Goal: Transaction & Acquisition: Purchase product/service

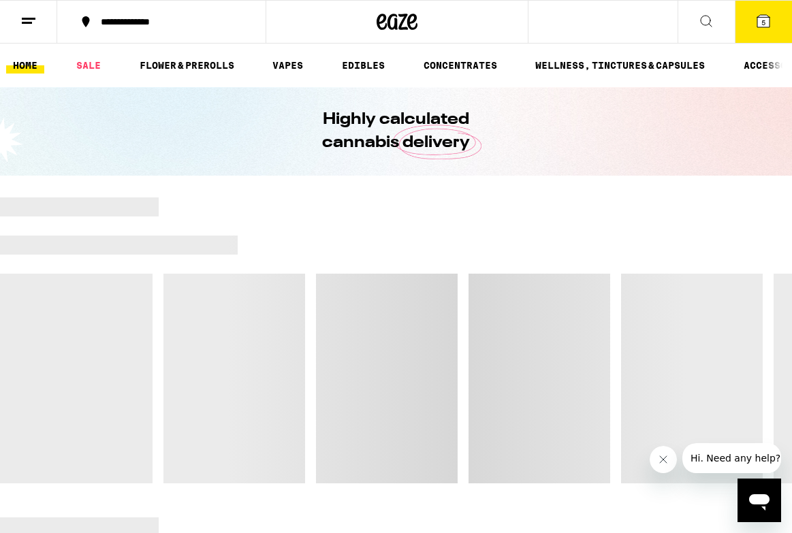
click at [760, 20] on icon at bounding box center [763, 21] width 12 height 12
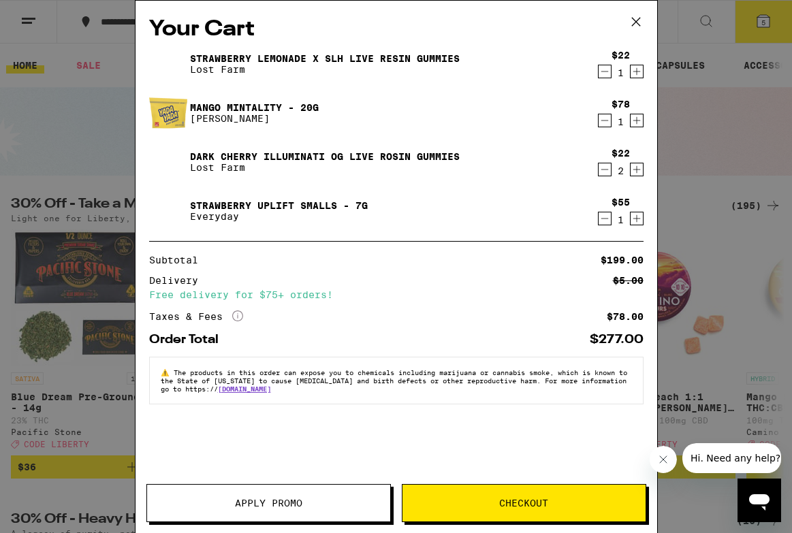
click at [605, 73] on icon "Decrement" at bounding box center [605, 71] width 12 height 16
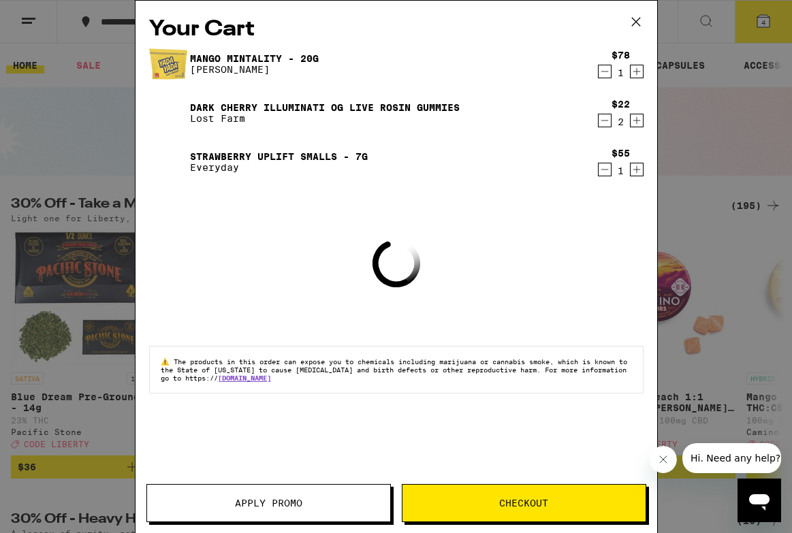
click at [602, 76] on icon "Decrement" at bounding box center [605, 71] width 12 height 16
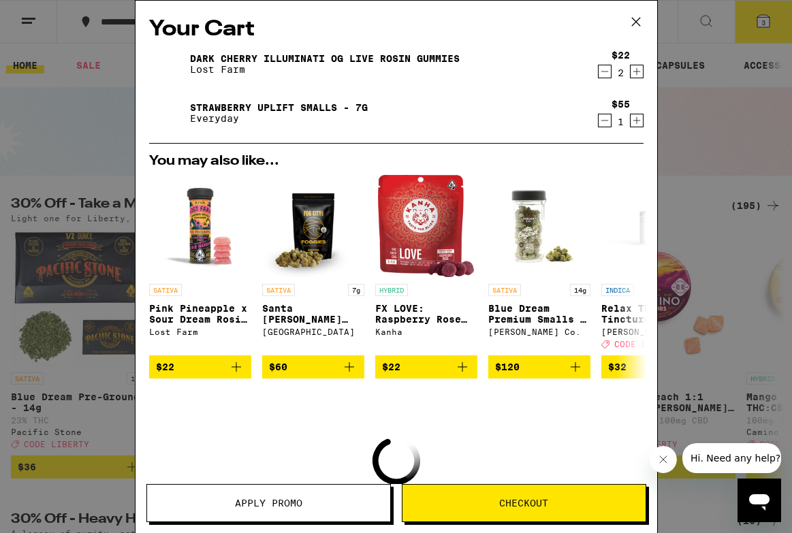
click at [598, 72] on button "Decrement" at bounding box center [605, 72] width 14 height 14
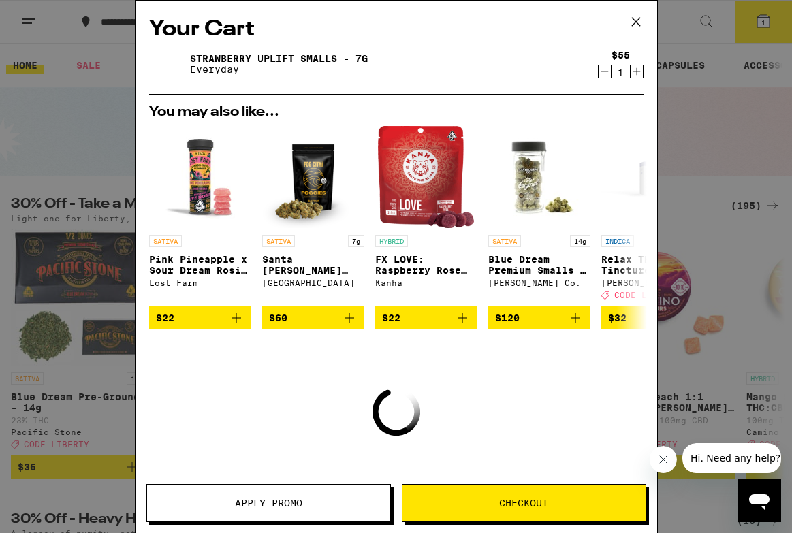
click at [599, 76] on icon "Decrement" at bounding box center [605, 71] width 12 height 16
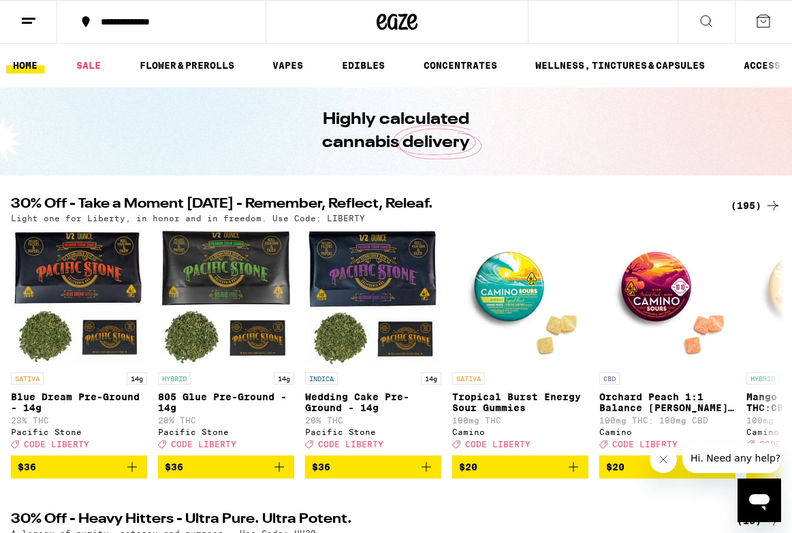
click at [701, 11] on button at bounding box center [706, 22] width 57 height 43
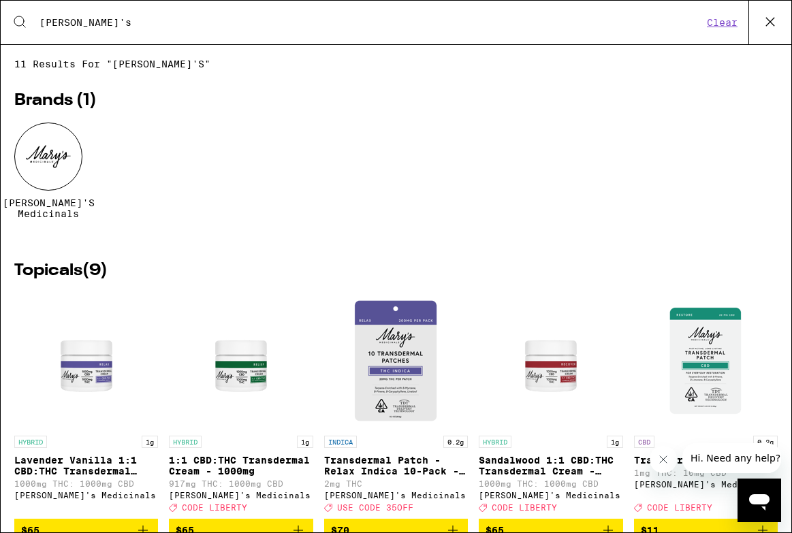
type input "[PERSON_NAME]'s"
click at [59, 160] on div at bounding box center [48, 157] width 68 height 68
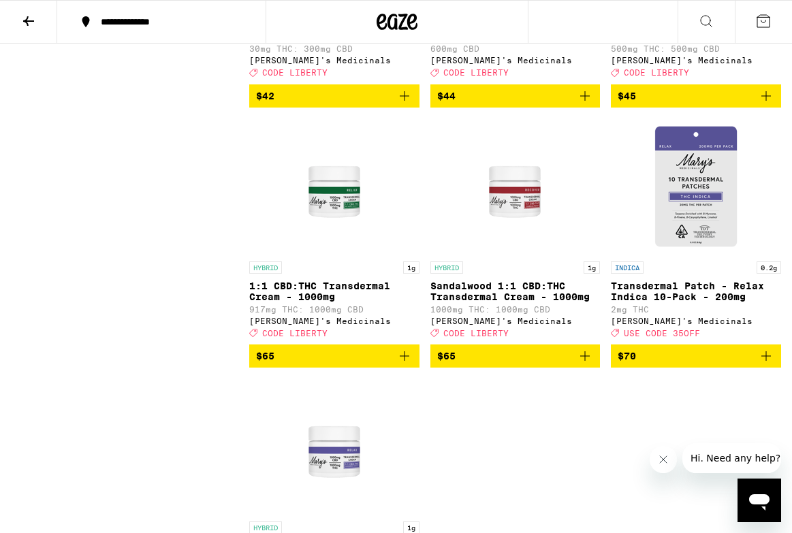
scroll to position [804, 0]
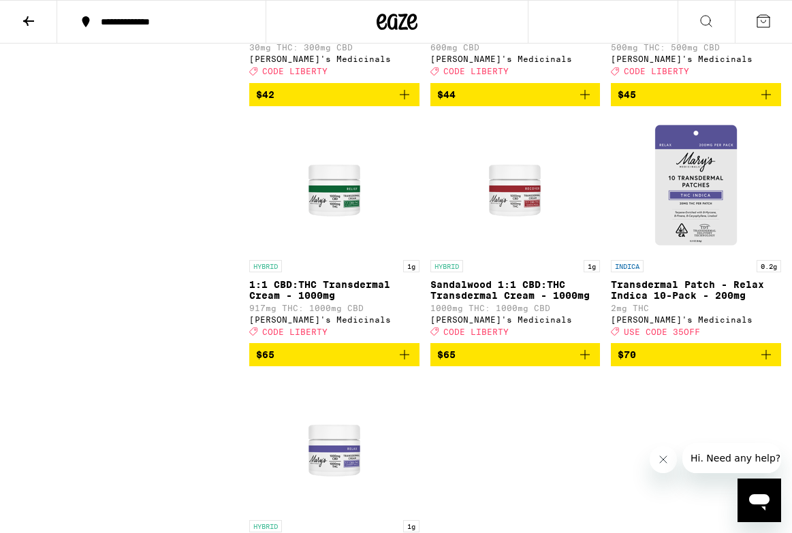
click at [586, 363] on icon "Add to bag" at bounding box center [585, 355] width 16 height 16
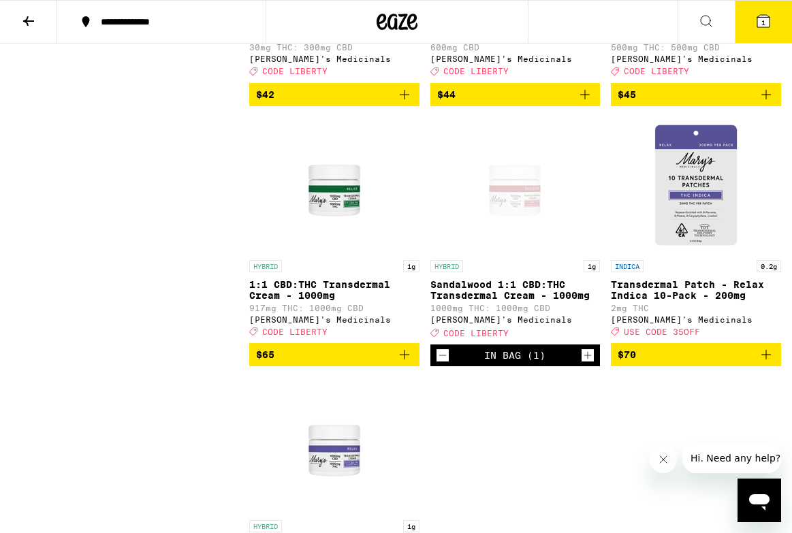
click at [586, 364] on icon "Increment" at bounding box center [588, 355] width 12 height 16
click at [487, 338] on span "CODE LIBERTY" at bounding box center [475, 333] width 65 height 9
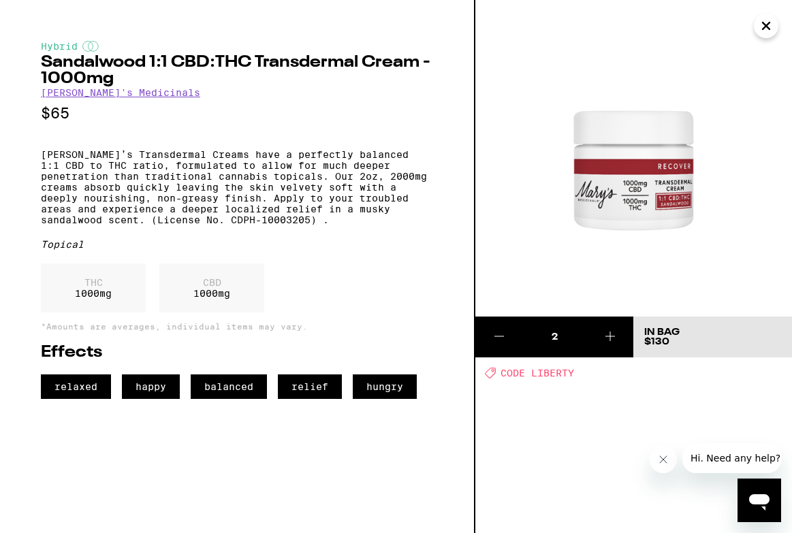
click at [487, 351] on body "**********" at bounding box center [396, 200] width 792 height 2009
click at [542, 371] on span "CODE LIBERTY" at bounding box center [538, 373] width 74 height 11
copy span "LIBERTY"
click at [765, 25] on icon "Close" at bounding box center [766, 25] width 7 height 7
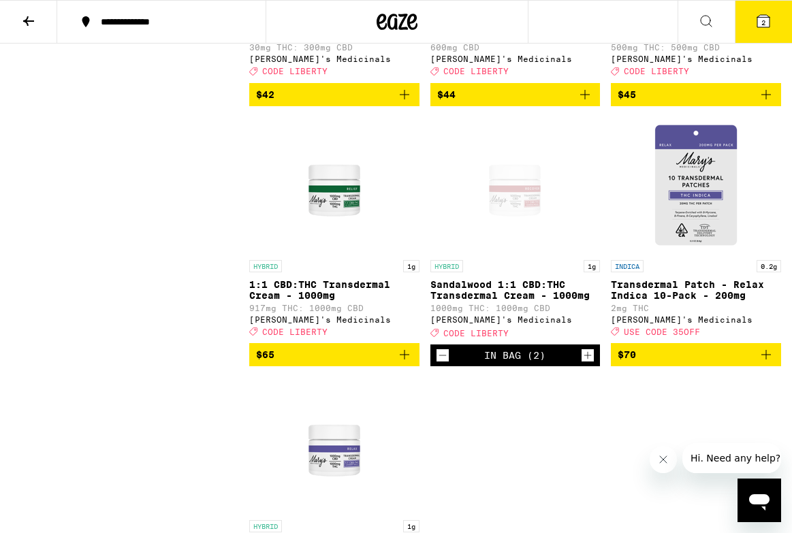
click at [762, 22] on span "2" at bounding box center [764, 22] width 4 height 8
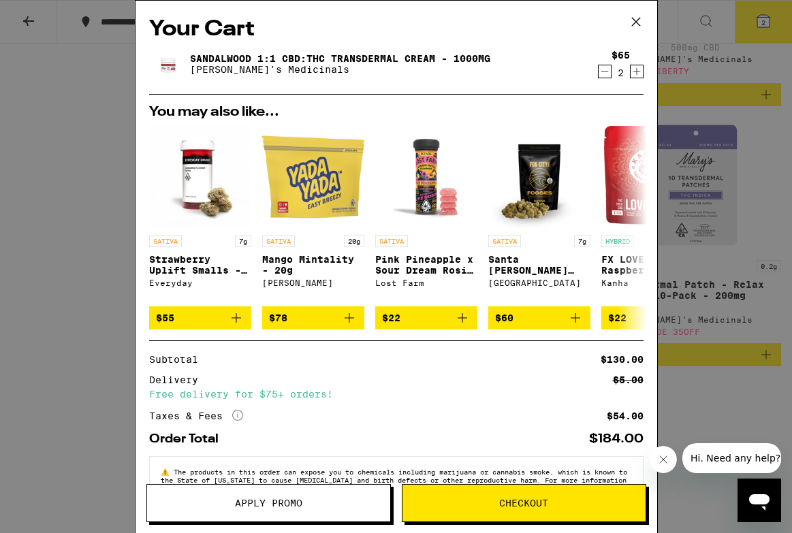
click at [640, 18] on icon at bounding box center [636, 22] width 20 height 20
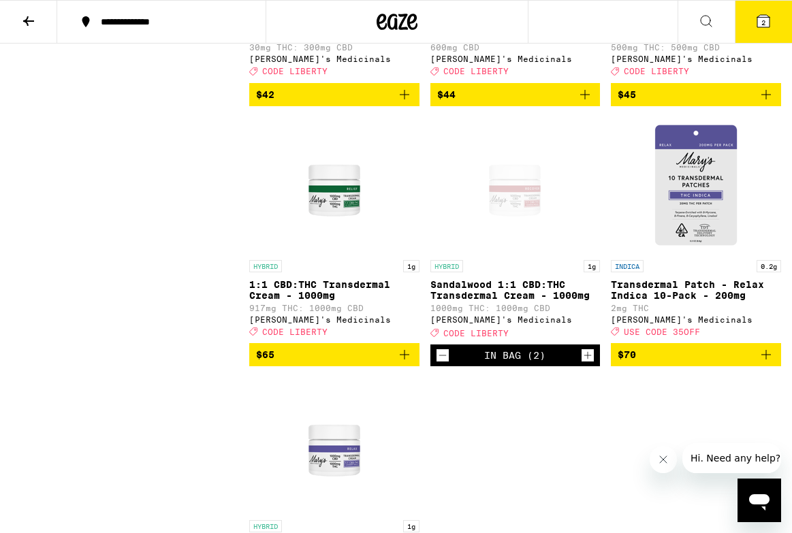
click at [710, 13] on icon at bounding box center [706, 21] width 16 height 16
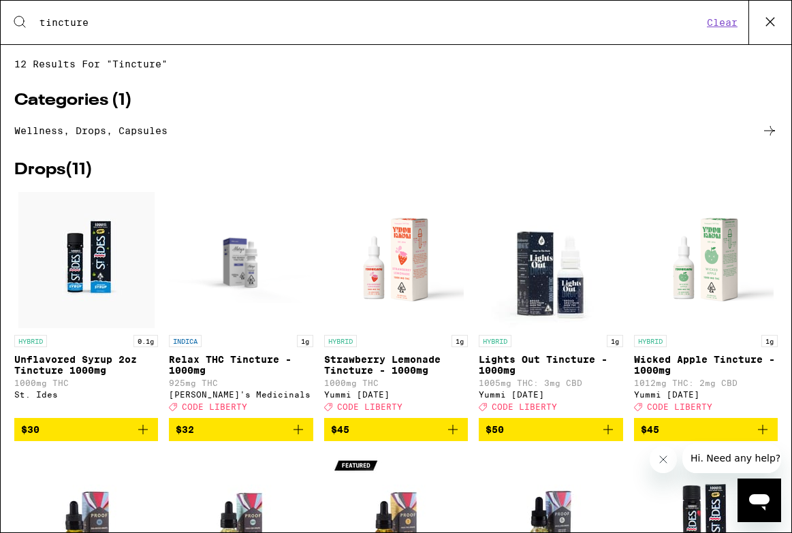
type input "tincture"
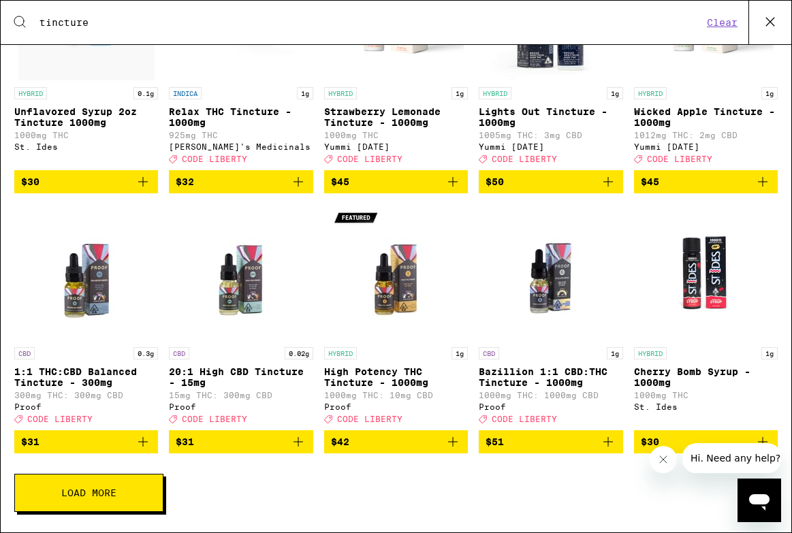
scroll to position [267, 0]
click at [106, 492] on span "Load More" at bounding box center [88, 493] width 55 height 10
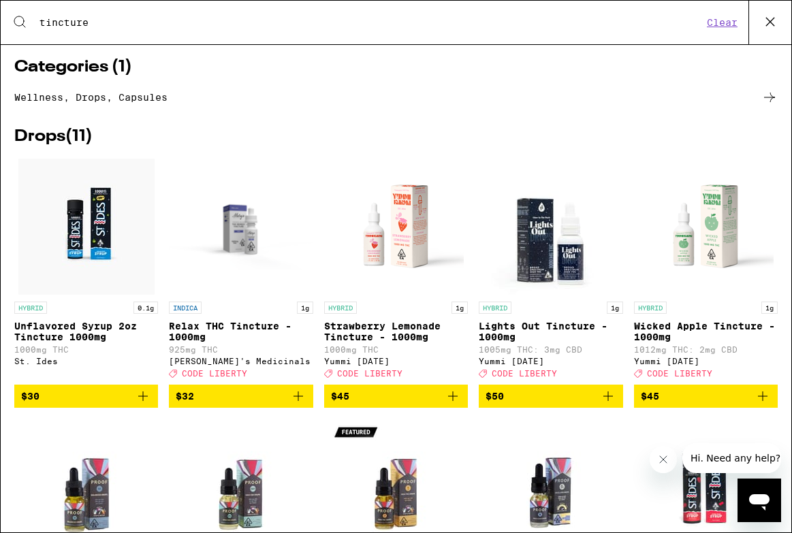
scroll to position [0, 0]
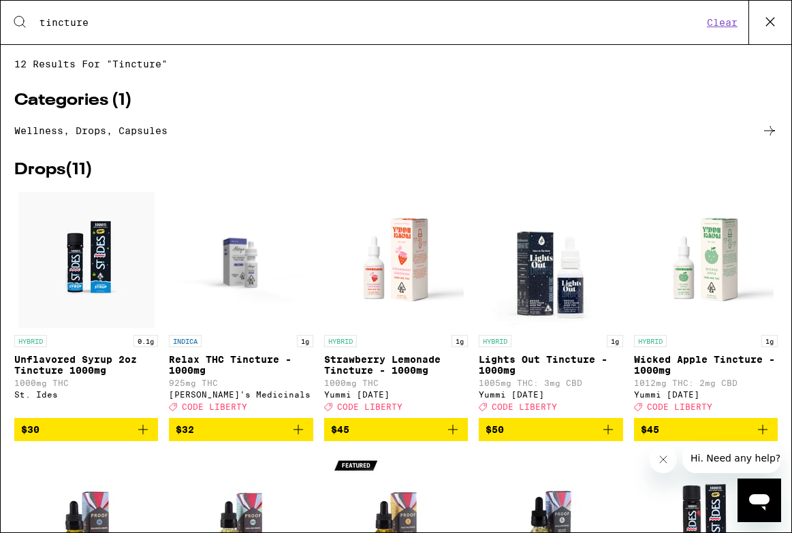
click at [770, 23] on icon at bounding box center [770, 22] width 20 height 20
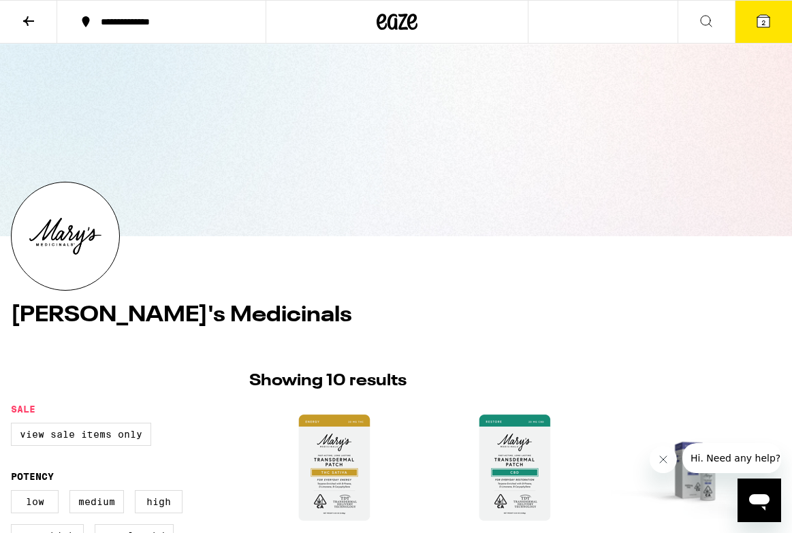
click at [760, 20] on icon at bounding box center [763, 21] width 12 height 12
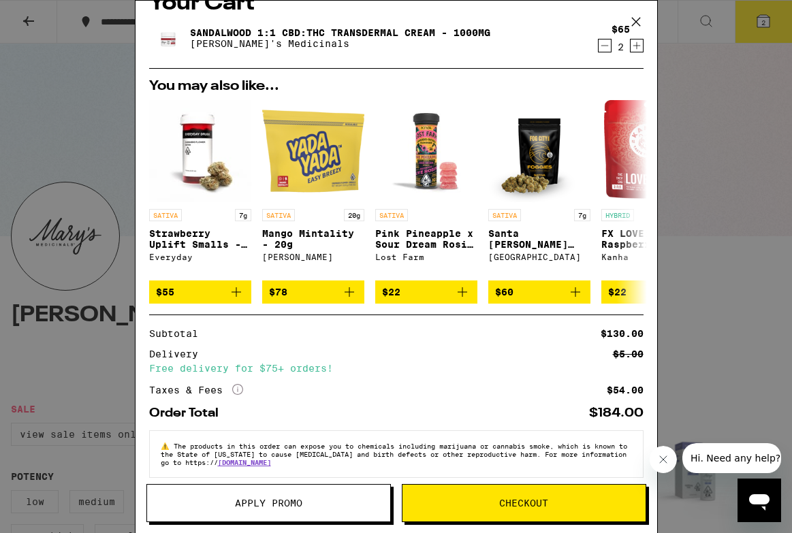
scroll to position [46, 0]
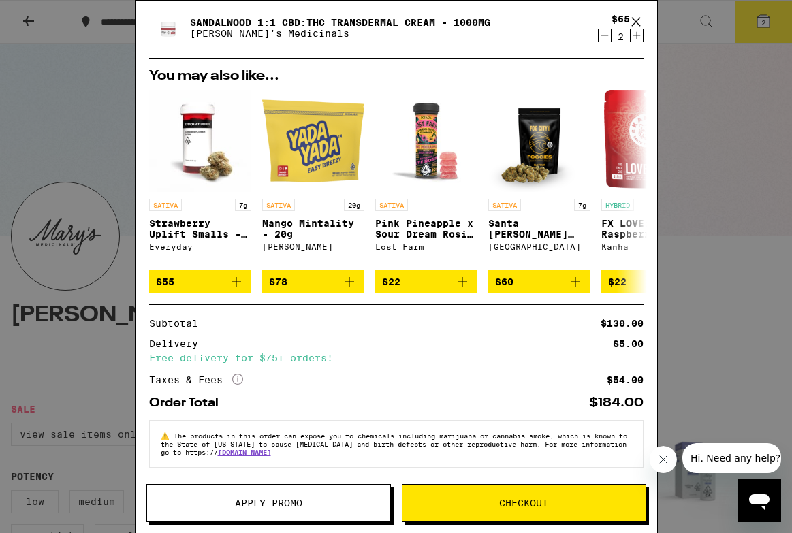
click at [267, 499] on span "Apply Promo" at bounding box center [268, 504] width 67 height 10
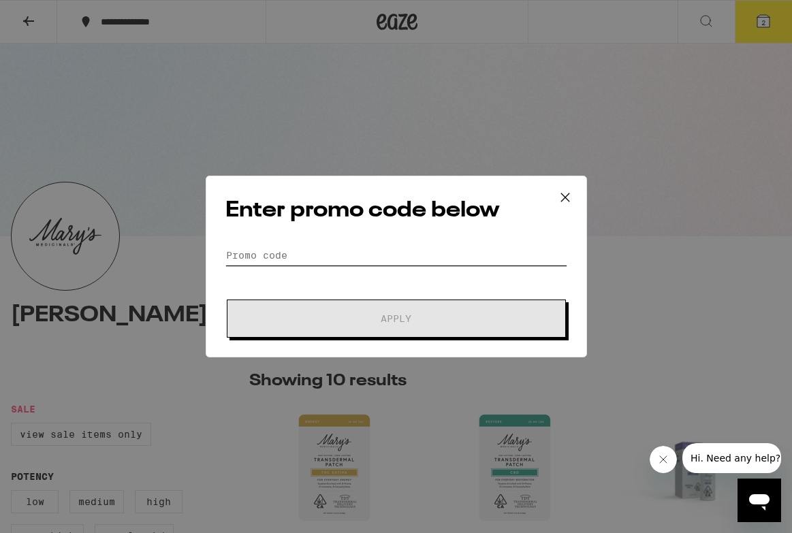
click at [262, 250] on input "Promo Code" at bounding box center [396, 255] width 342 height 20
paste input "LIBERTY"
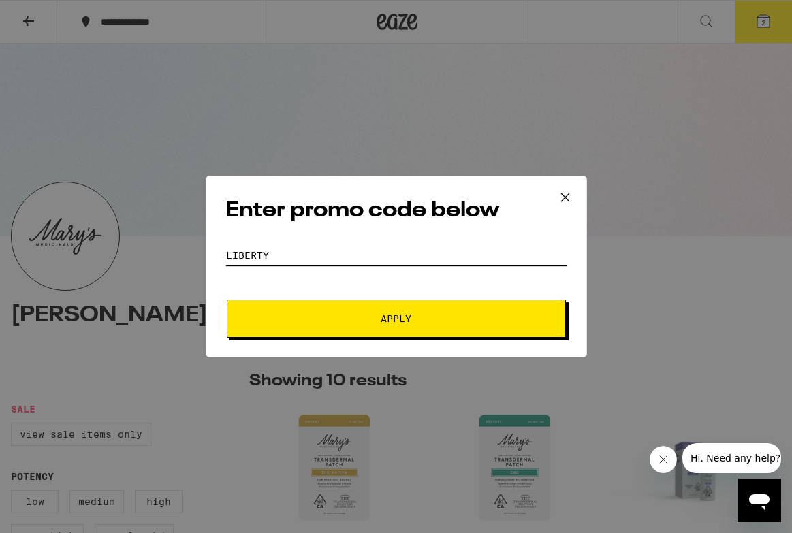
type input "LIBERTY"
click at [336, 324] on button "Apply" at bounding box center [396, 319] width 339 height 38
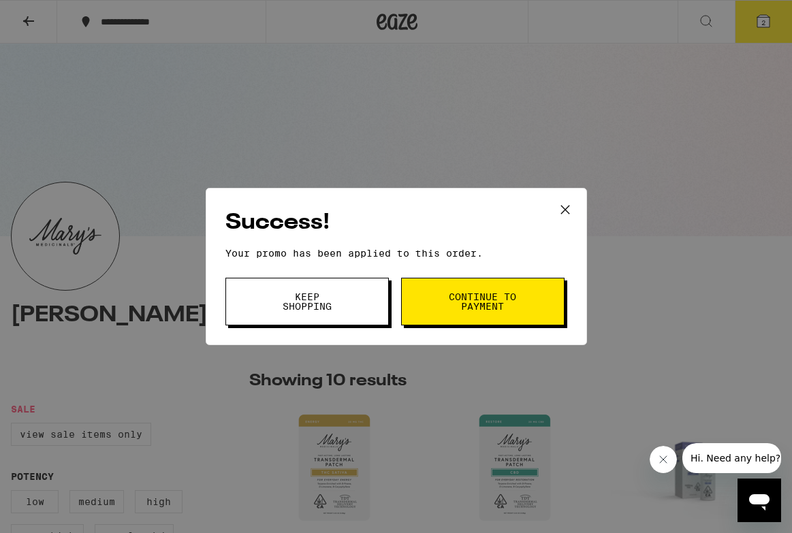
click at [568, 203] on icon at bounding box center [565, 210] width 20 height 20
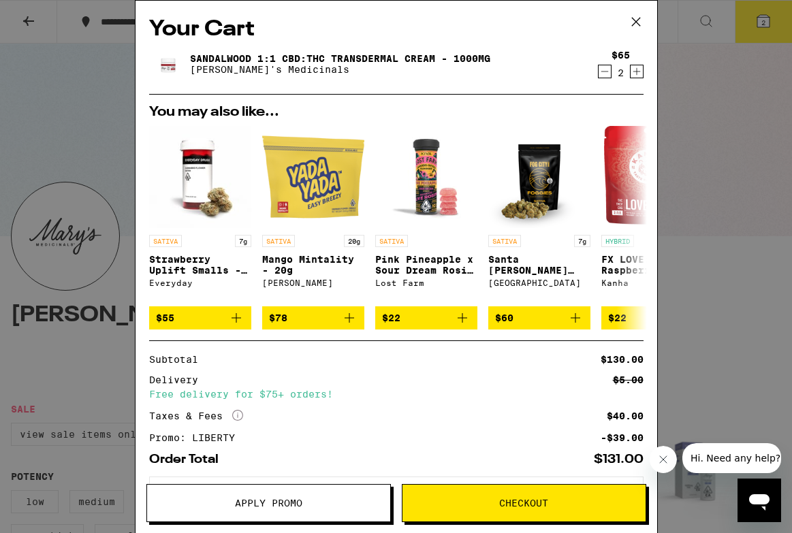
click at [166, 62] on img at bounding box center [168, 64] width 38 height 38
click at [208, 56] on link "Sandalwood 1:1 CBD:THC Transdermal Cream - 1000mg" at bounding box center [340, 58] width 300 height 11
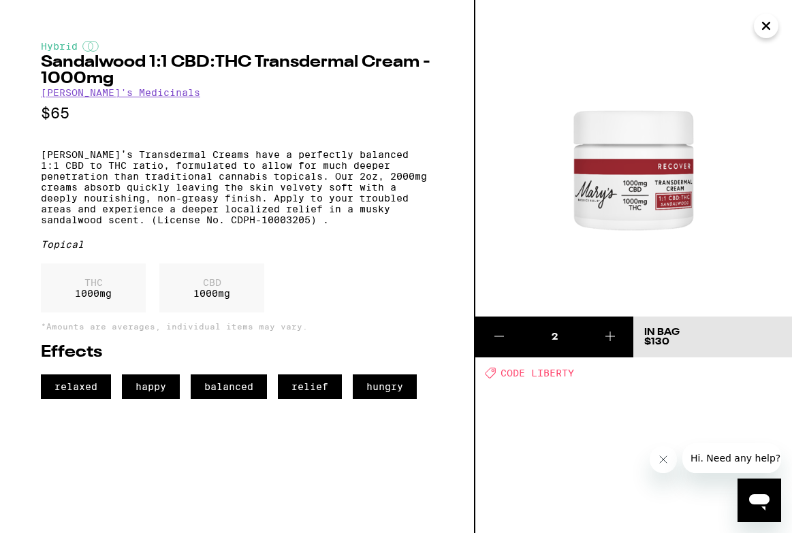
click at [768, 27] on icon "Close" at bounding box center [766, 25] width 7 height 7
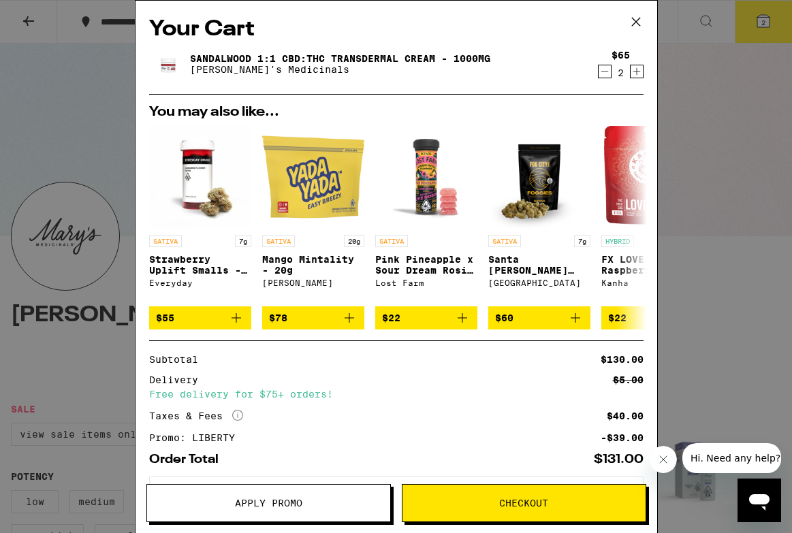
click at [636, 22] on icon at bounding box center [636, 22] width 20 height 20
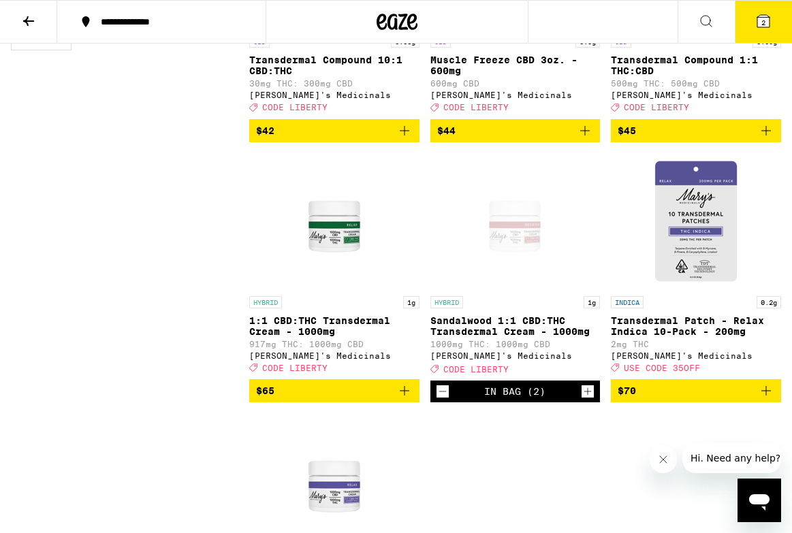
scroll to position [765, 0]
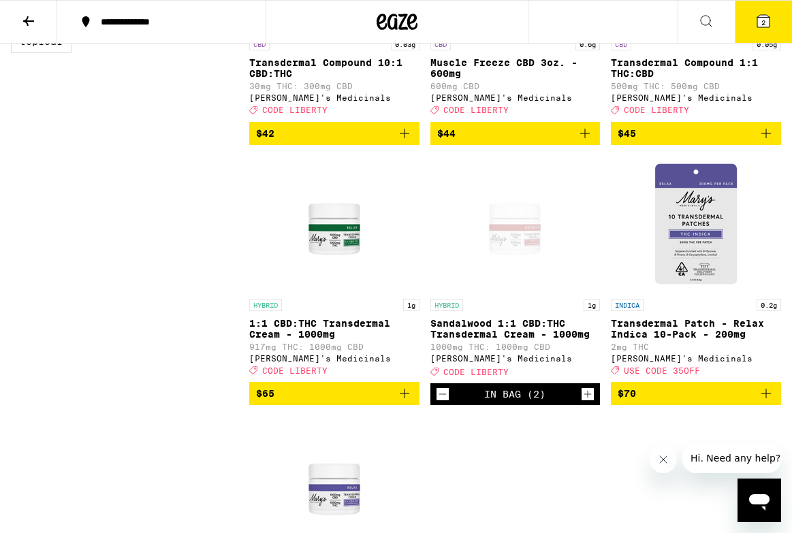
click at [442, 403] on icon "Decrement" at bounding box center [443, 394] width 12 height 16
click at [589, 398] on icon "Increment" at bounding box center [587, 394] width 7 height 7
click at [766, 29] on button "2" at bounding box center [763, 22] width 57 height 42
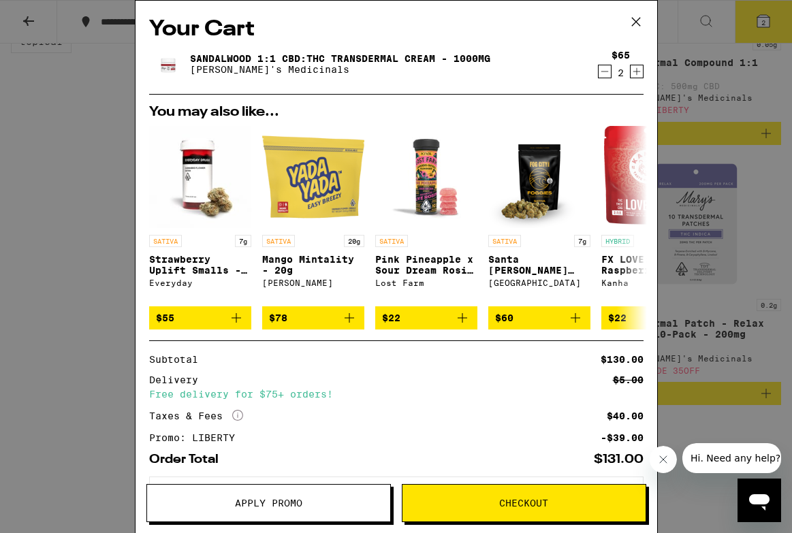
scroll to position [66, 0]
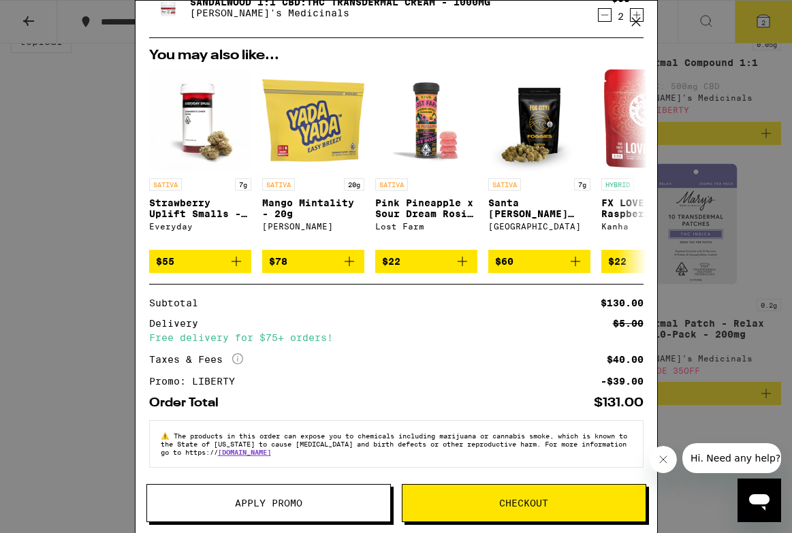
click at [508, 503] on span "Checkout" at bounding box center [523, 504] width 49 height 10
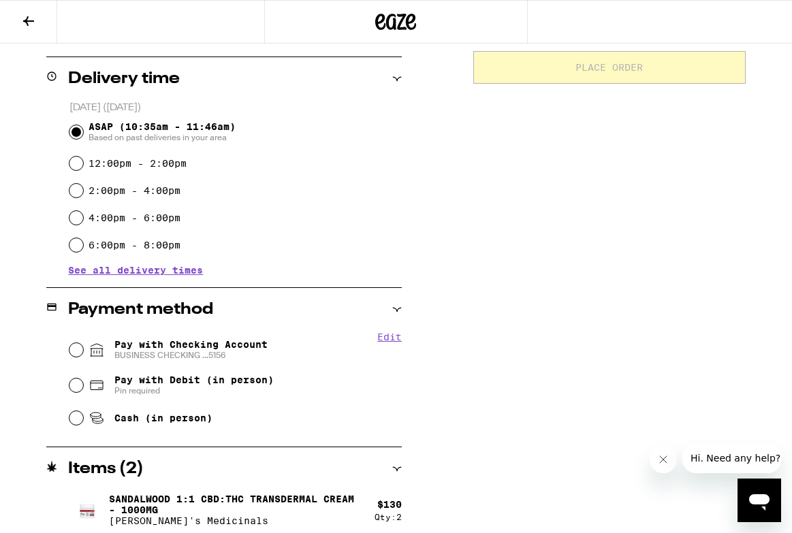
scroll to position [331, 0]
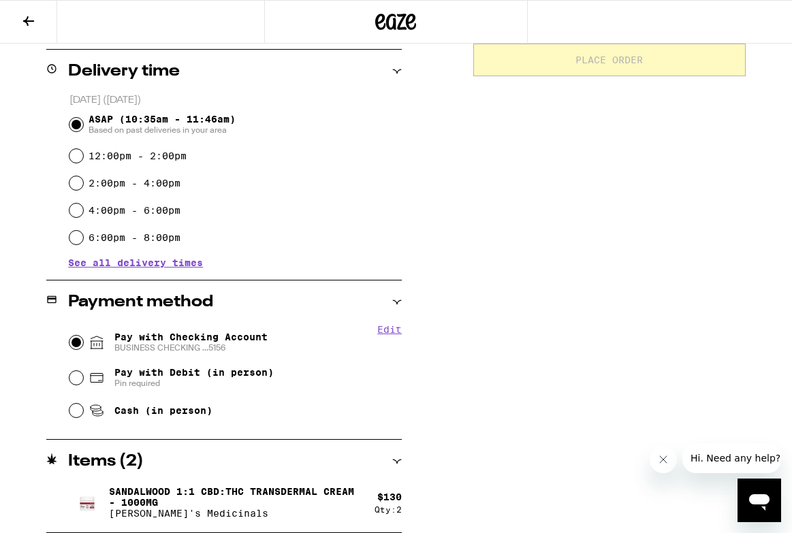
click at [75, 345] on input "Pay with Checking Account BUSINESS CHECKING ...5156" at bounding box center [76, 343] width 14 height 14
radio input "true"
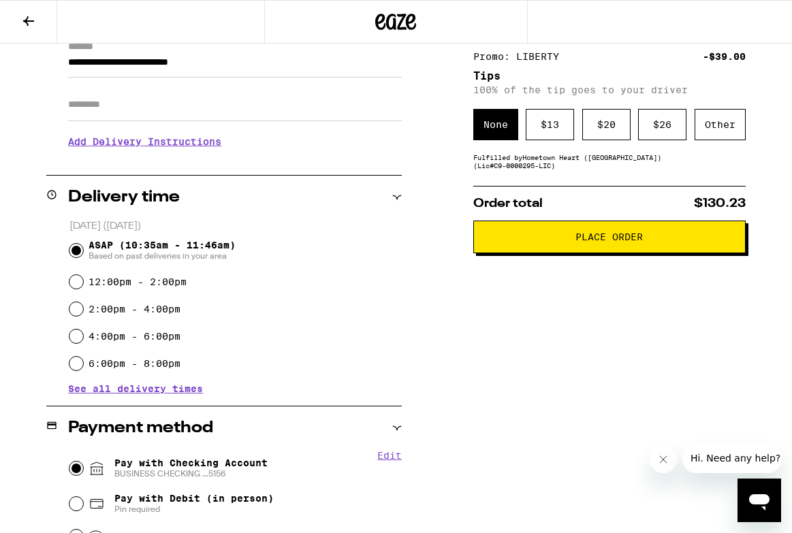
scroll to position [204, 0]
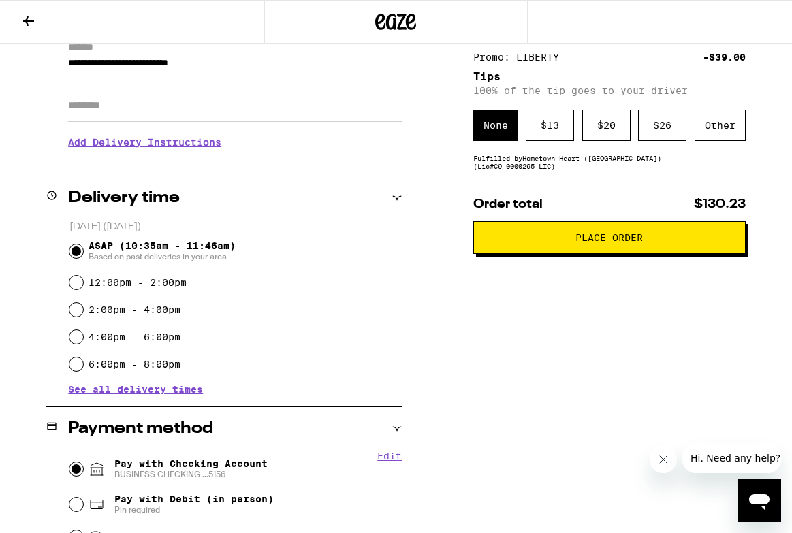
click at [580, 249] on button "Place Order" at bounding box center [609, 237] width 272 height 33
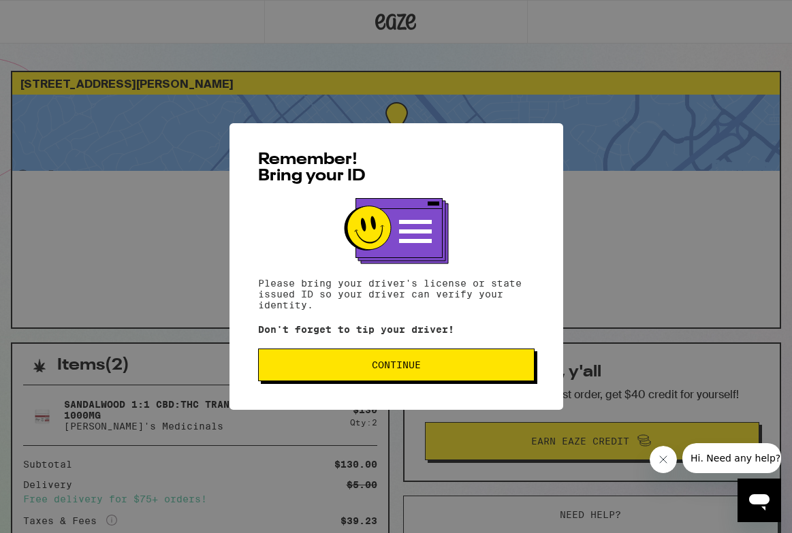
click at [381, 367] on span "Continue" at bounding box center [396, 365] width 49 height 10
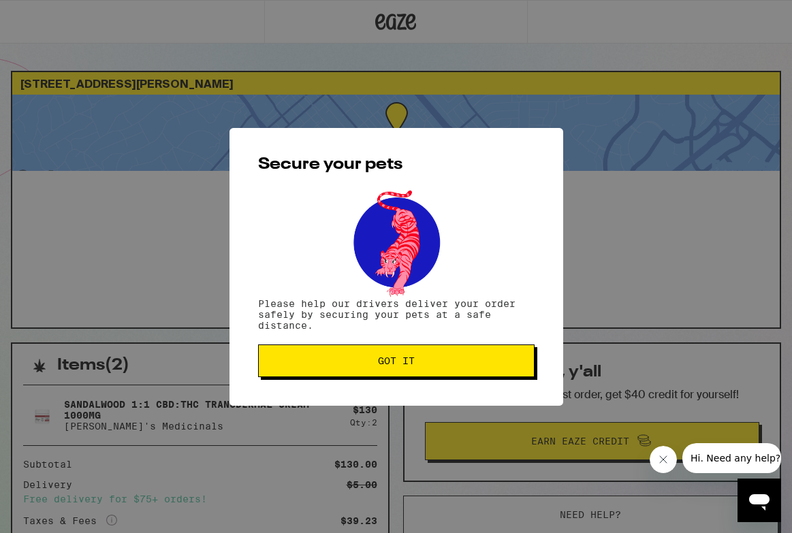
click at [383, 364] on span "Got it" at bounding box center [396, 361] width 37 height 10
